Goal: Register for event/course

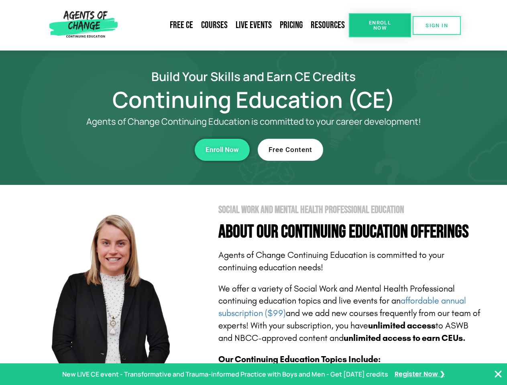
click at [253, 192] on section "Social Work and Mental Health Professional Education About Our Continuing Educa…" at bounding box center [253, 353] width 507 height 337
click at [328, 25] on link "Resources" at bounding box center [327, 25] width 42 height 18
click at [379, 25] on span "Enroll Now" at bounding box center [379, 25] width 36 height 10
click at [436, 25] on span "SIGN IN" at bounding box center [436, 25] width 22 height 5
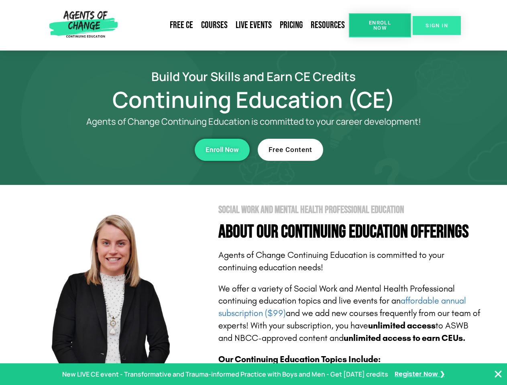
click at [436, 25] on span "SIGN IN" at bounding box center [436, 25] width 22 height 5
click at [139, 150] on div "Enroll Now" at bounding box center [139, 150] width 221 height 22
click at [222, 150] on span "Enroll Now" at bounding box center [221, 149] width 33 height 7
